Goal: Information Seeking & Learning: Check status

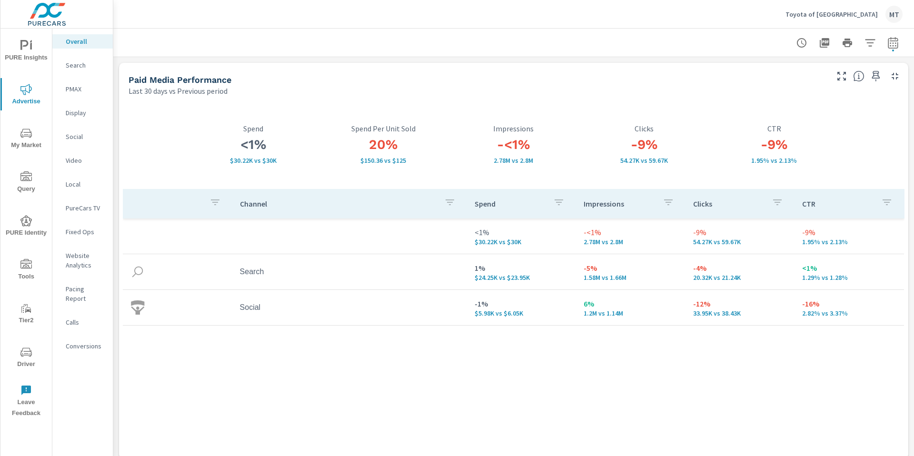
click at [824, 14] on p "Toyota of [GEOGRAPHIC_DATA]" at bounding box center [831, 14] width 92 height 9
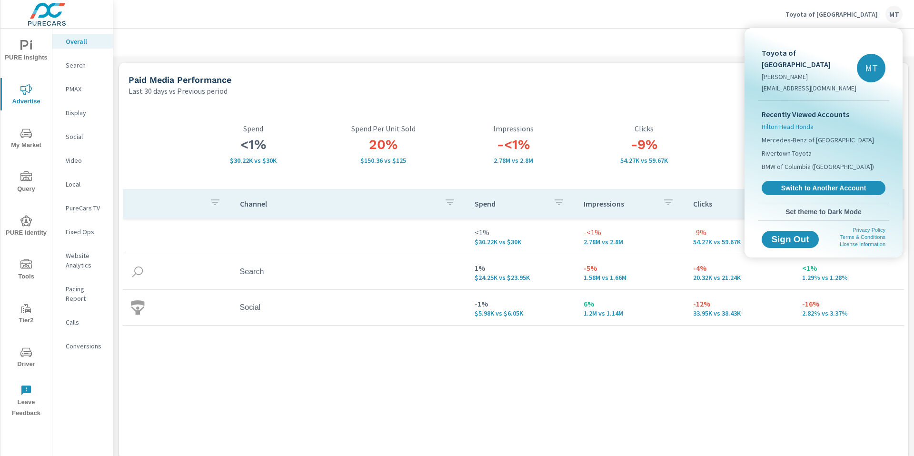
click at [801, 122] on span "Hilton Head Honda" at bounding box center [788, 127] width 52 height 10
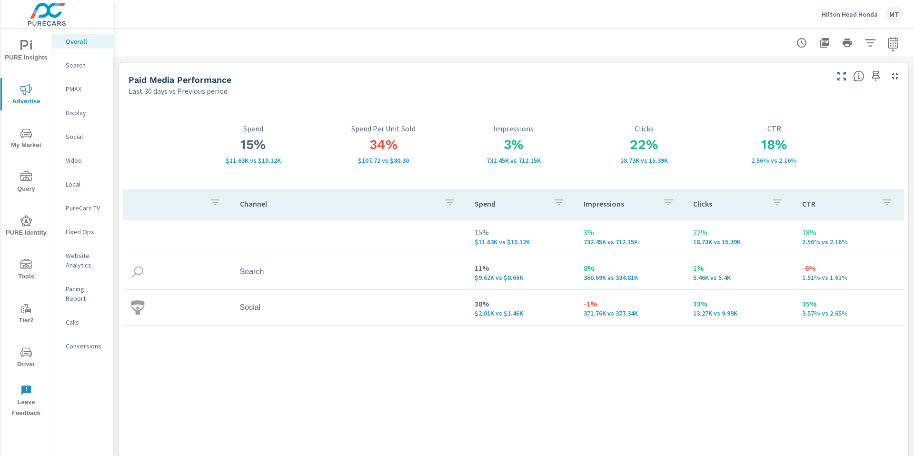
click at [30, 55] on span "PURE Insights" at bounding box center [26, 51] width 46 height 23
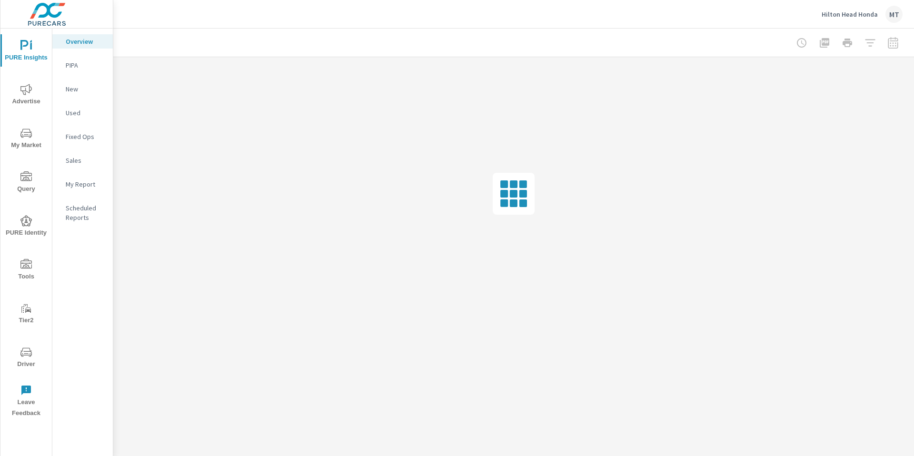
click at [25, 106] on span "Advertise" at bounding box center [26, 95] width 46 height 23
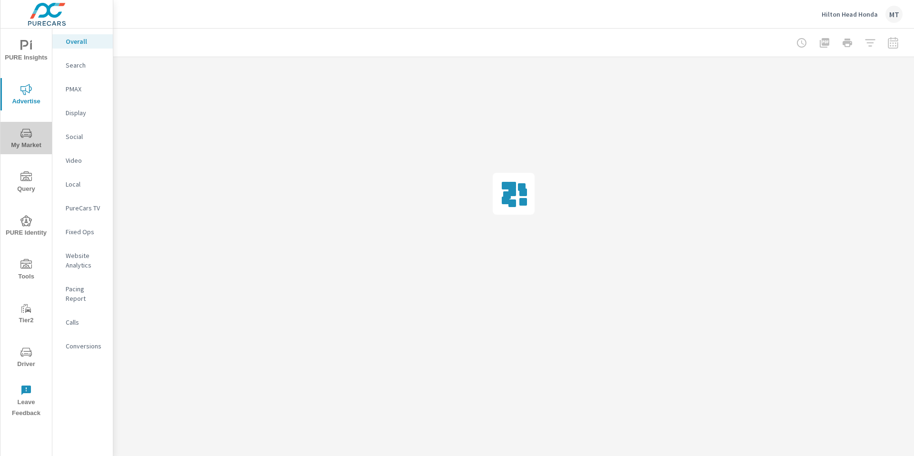
click at [26, 143] on span "My Market" at bounding box center [26, 139] width 46 height 23
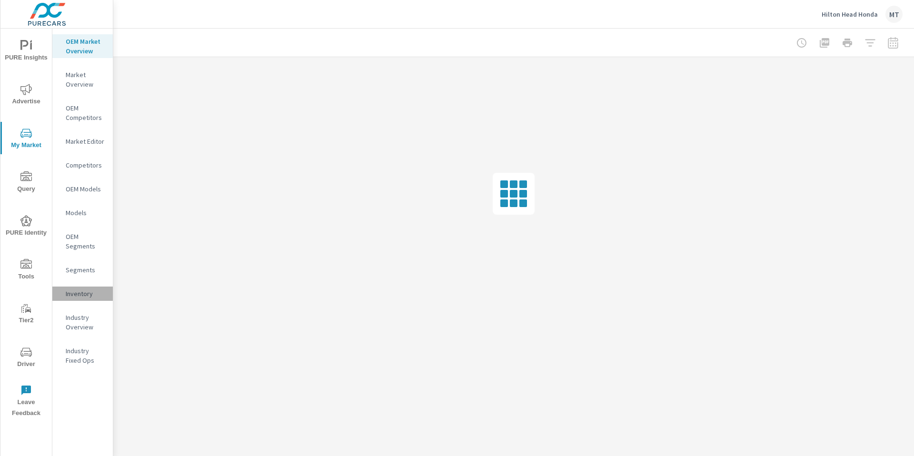
click at [93, 294] on p "Inventory" at bounding box center [86, 294] width 40 height 10
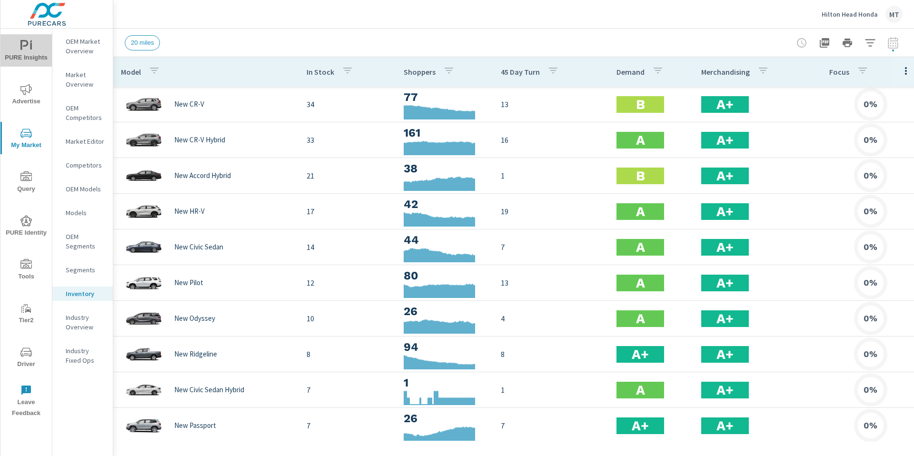
click at [32, 52] on span "PURE Insights" at bounding box center [26, 51] width 46 height 23
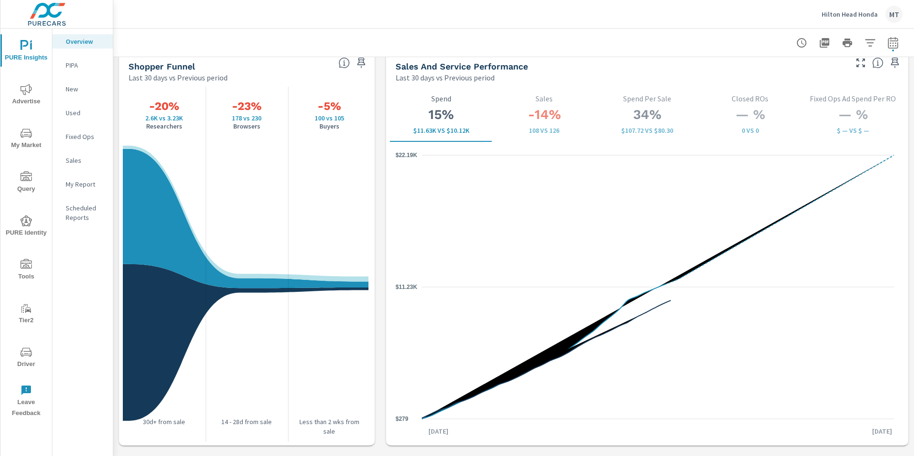
scroll to position [1234, 0]
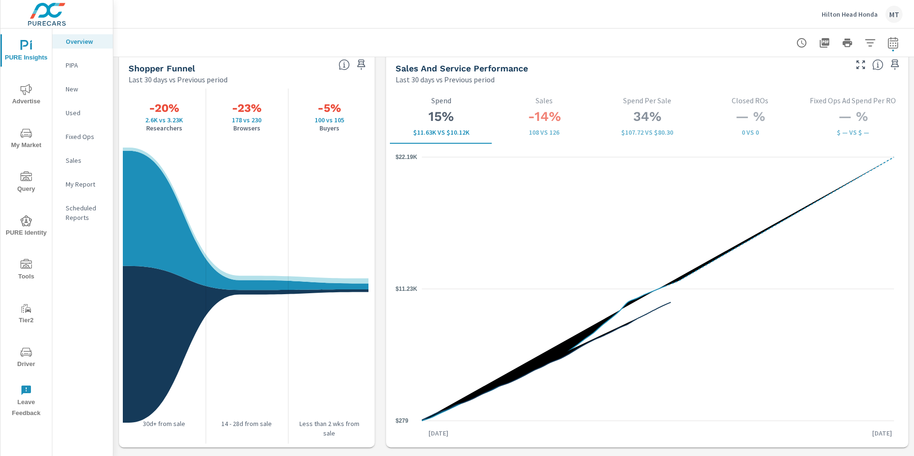
click at [33, 100] on span "Advertise" at bounding box center [26, 95] width 46 height 23
